Goal: Information Seeking & Learning: Learn about a topic

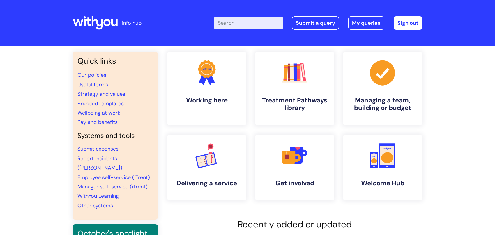
click at [232, 23] on input "Enter your search term here..." at bounding box center [248, 23] width 68 height 13
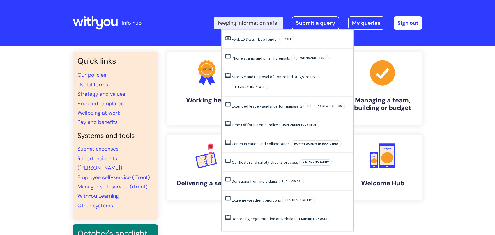
scroll to position [0, 5]
type input "keeping information safe"
click button "Search" at bounding box center [0, 0] width 0 height 0
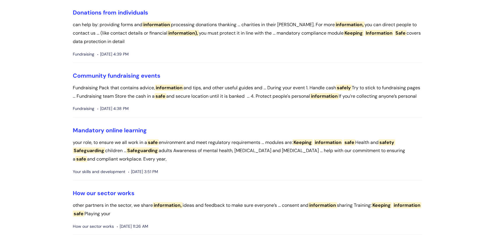
scroll to position [349, 0]
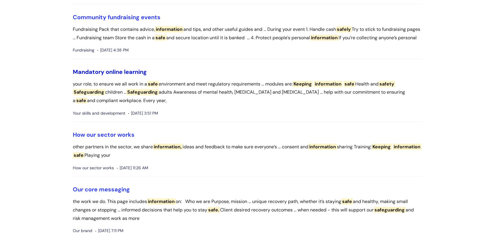
click at [118, 76] on link "Mandatory online learning" at bounding box center [110, 72] width 74 height 8
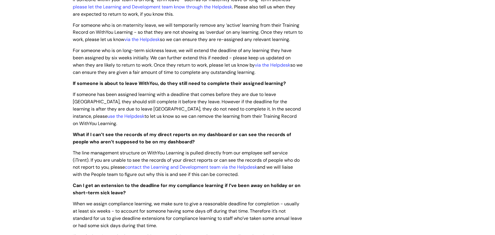
scroll to position [699, 0]
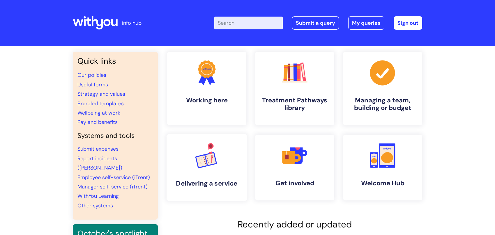
click at [189, 156] on link ".cls-1{font-family:DMSans-Bold, 'DM Sans';font-size:43.1802px;font-weight:700;}…" at bounding box center [207, 167] width 80 height 67
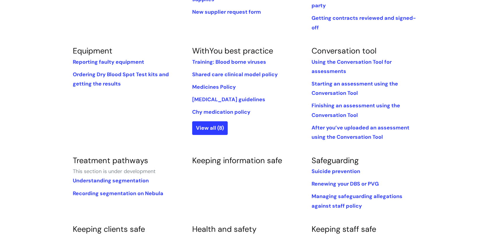
scroll to position [291, 0]
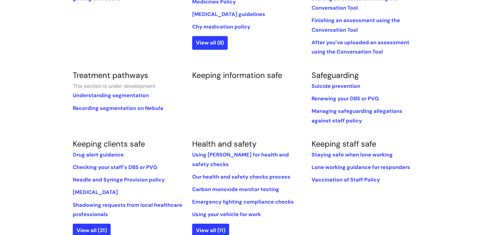
click at [245, 60] on div "Inspections and audits Young People’s (YP) Practice Standards Procuring supplie…" at bounding box center [247, 109] width 358 height 490
click at [241, 70] on link "Keeping information safe" at bounding box center [237, 75] width 90 height 10
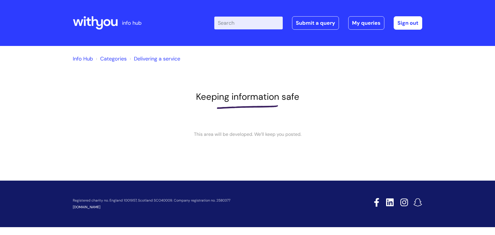
click at [113, 56] on link "Categories" at bounding box center [113, 58] width 26 height 7
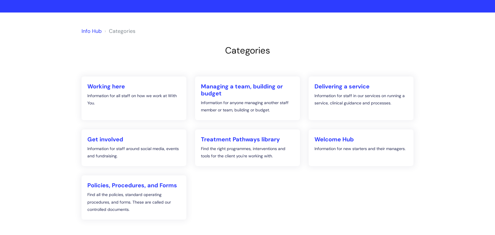
scroll to position [87, 0]
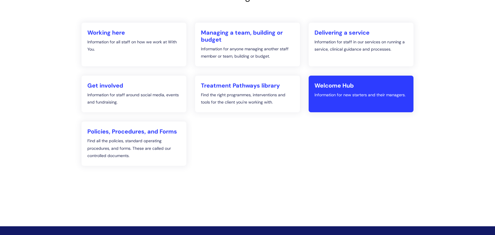
click at [370, 111] on link "Welcome Hub Information for new starters and their managers." at bounding box center [361, 94] width 105 height 37
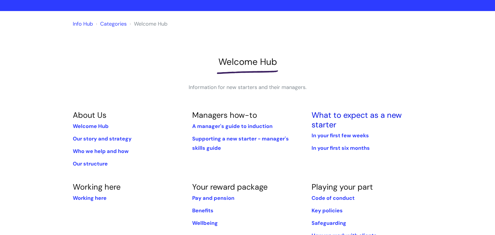
scroll to position [87, 0]
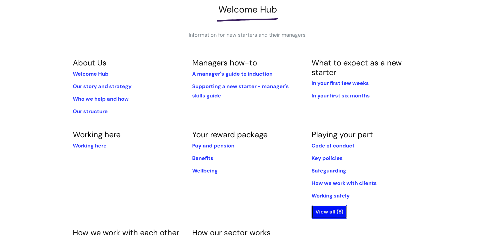
click at [332, 214] on link "View all (8)" at bounding box center [330, 211] width 36 height 13
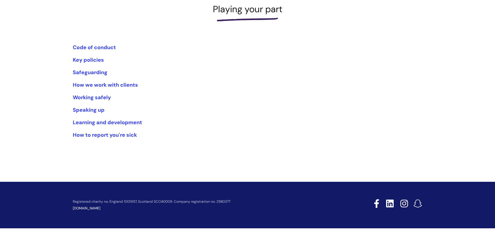
scroll to position [90, 0]
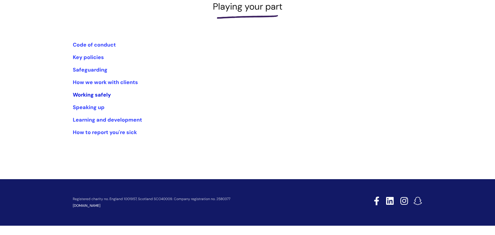
click at [91, 97] on link "Working safely" at bounding box center [92, 94] width 38 height 7
